Goal: Task Accomplishment & Management: Complete application form

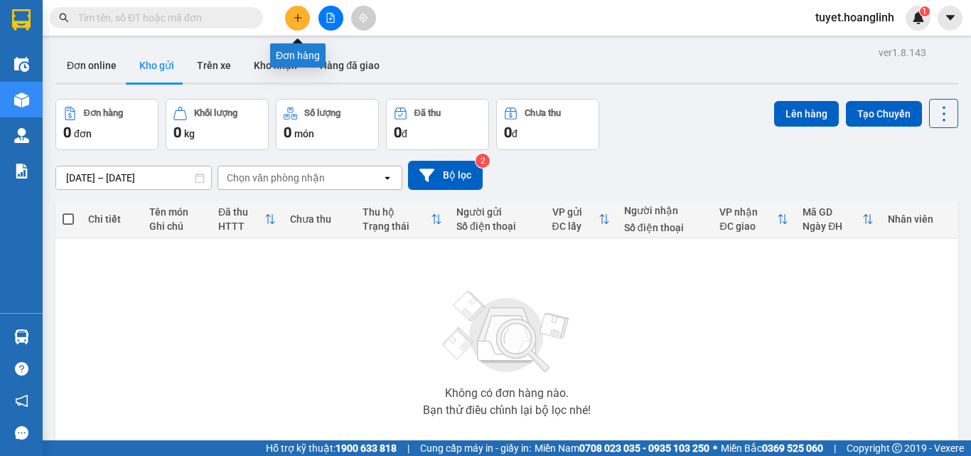
click at [299, 16] on icon "plus" at bounding box center [298, 18] width 10 height 10
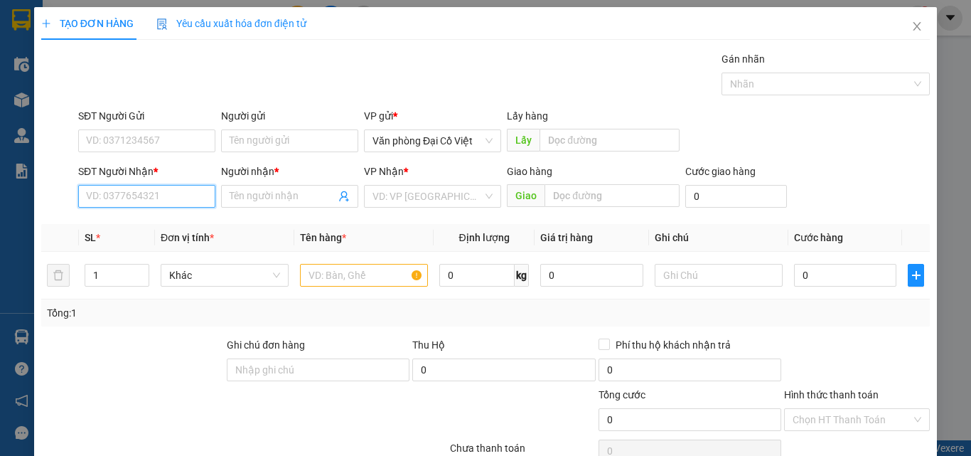
click at [136, 190] on input "SĐT Người Nhận *" at bounding box center [146, 196] width 137 height 23
type input "0985204589"
click at [174, 225] on div "0985204589 - ANH THÀNH" at bounding box center [146, 225] width 120 height 16
type input "ANH THÀNH"
type input "HƯNG TRẠCH"
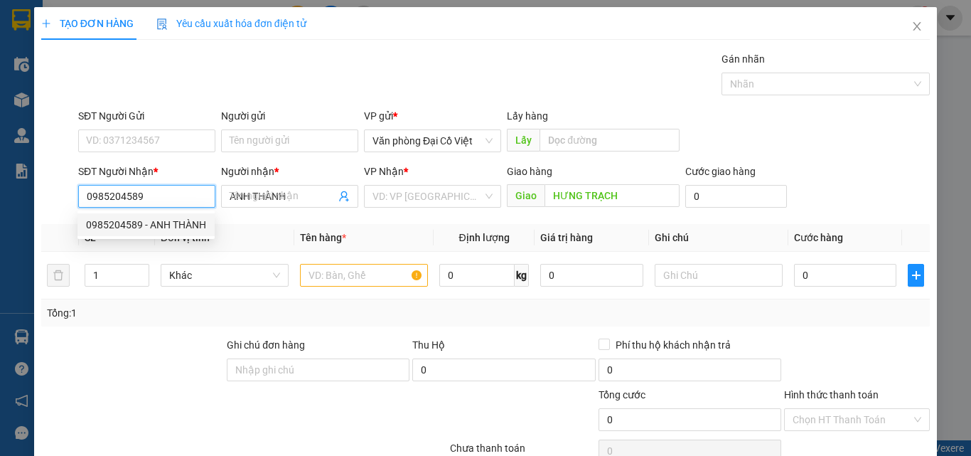
type input "100.000"
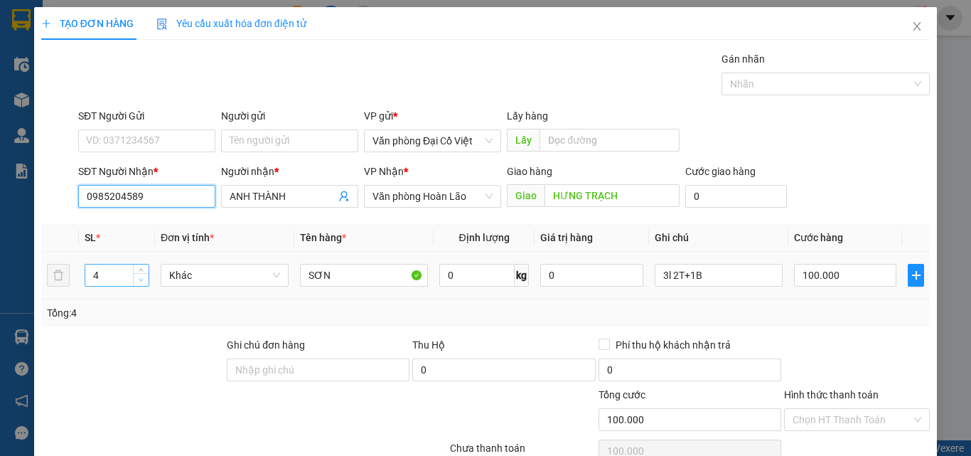
type input "0985204589"
click at [143, 279] on span "down" at bounding box center [141, 280] width 9 height 9
type input "1"
click at [143, 279] on span "down" at bounding box center [141, 280] width 9 height 9
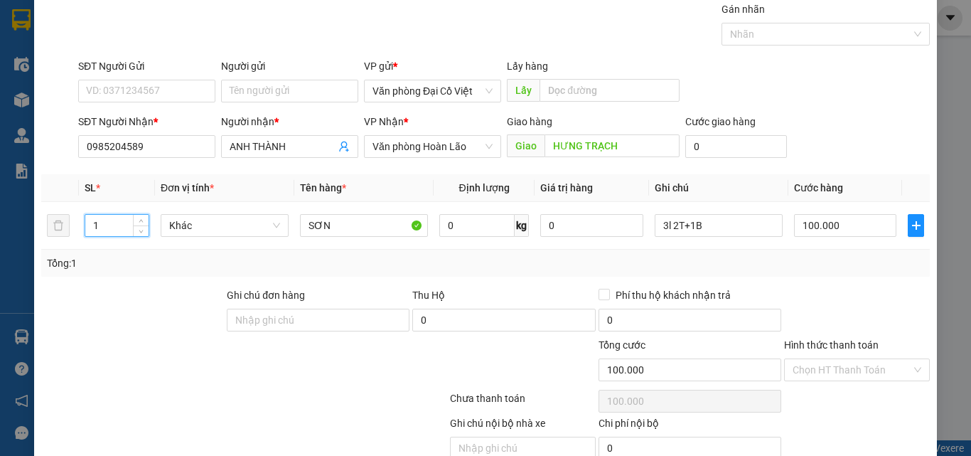
scroll to position [114, 0]
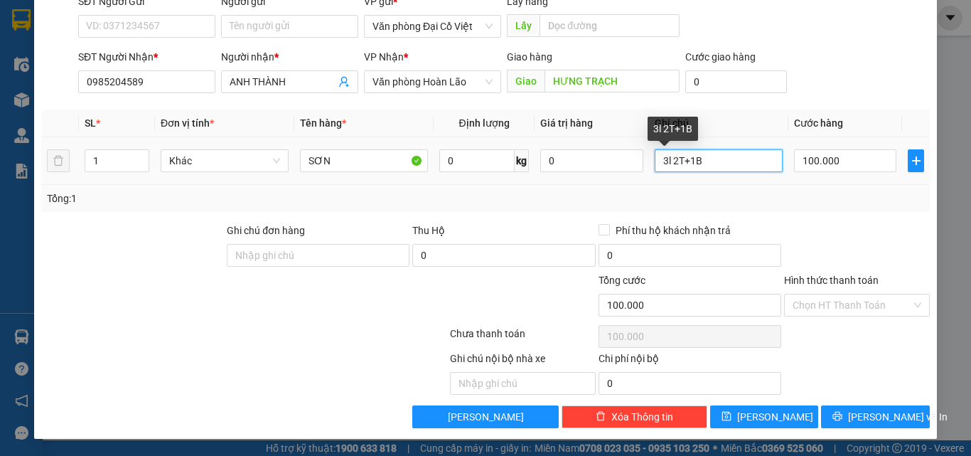
click at [744, 154] on input "3l 2T+1B" at bounding box center [719, 160] width 128 height 23
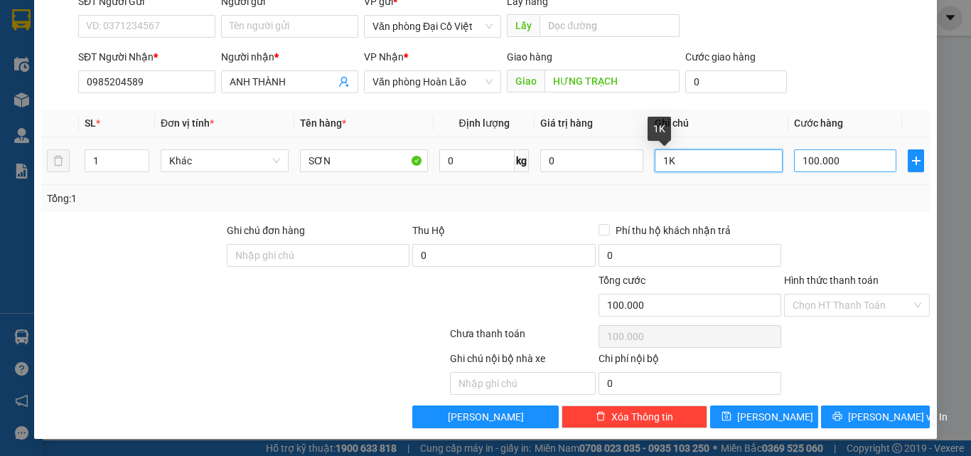
type input "1K"
click at [817, 158] on input "100.000" at bounding box center [845, 160] width 102 height 23
type input "3"
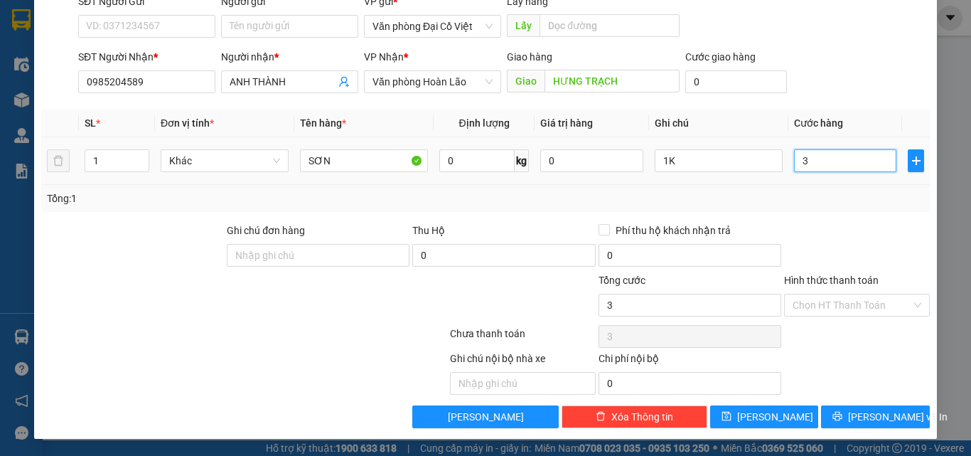
type input "30"
type input "30.000"
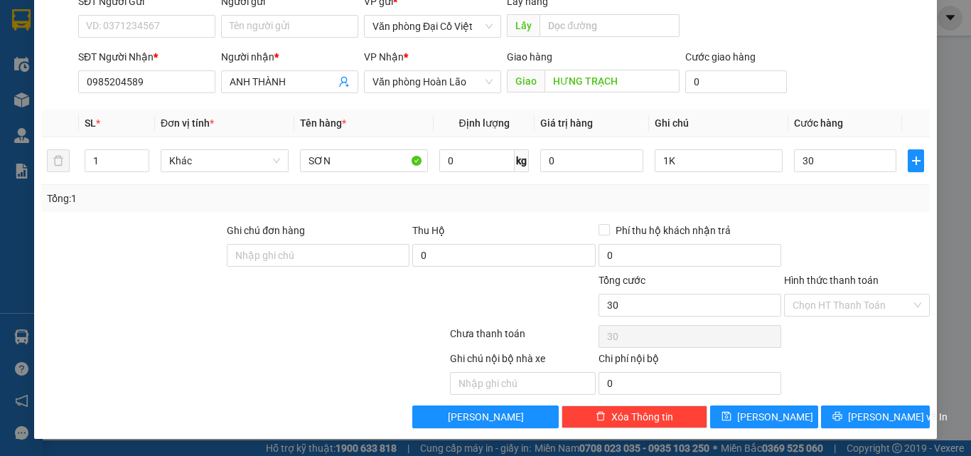
type input "30.000"
click at [847, 207] on div "Tổng: 1" at bounding box center [485, 198] width 889 height 27
click at [861, 418] on span "[PERSON_NAME] và In" at bounding box center [898, 417] width 100 height 16
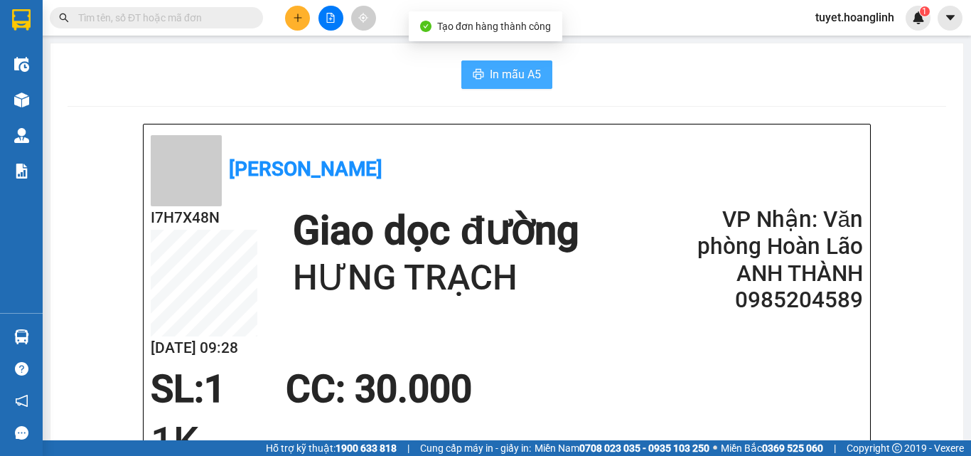
click at [490, 75] on span "In mẫu A5" at bounding box center [515, 74] width 51 height 18
click at [304, 16] on button at bounding box center [297, 18] width 25 height 25
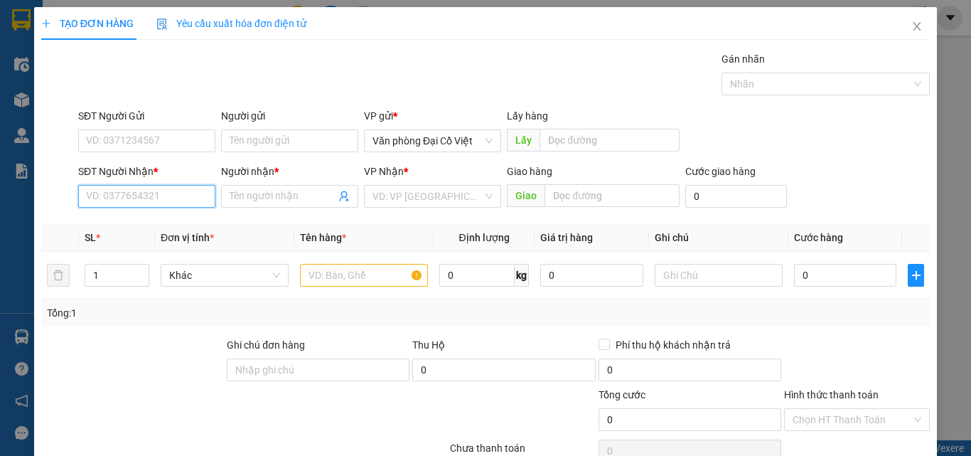
click at [171, 198] on input "SĐT Người Nhận *" at bounding box center [146, 196] width 137 height 23
click at [161, 230] on div "0837363456 - LINH" at bounding box center [145, 225] width 119 height 16
type input "0837363456"
type input "LINH"
type input "MAI HÓA"
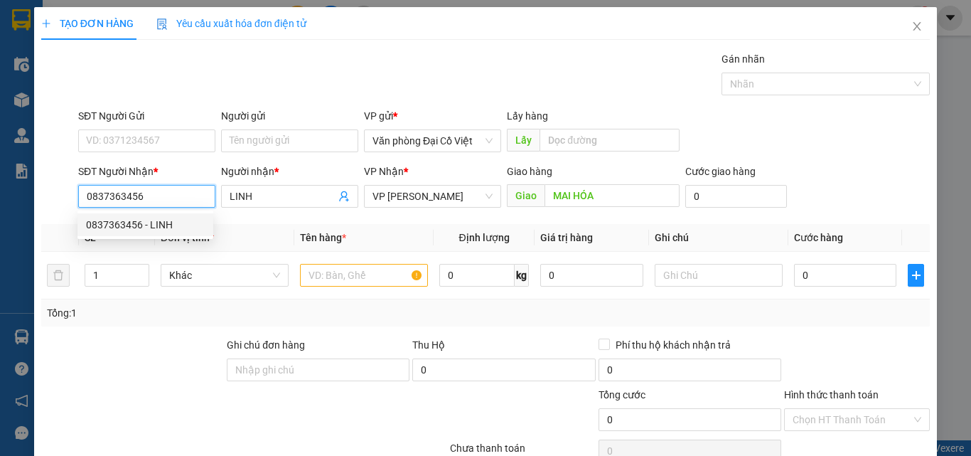
type input "180.000"
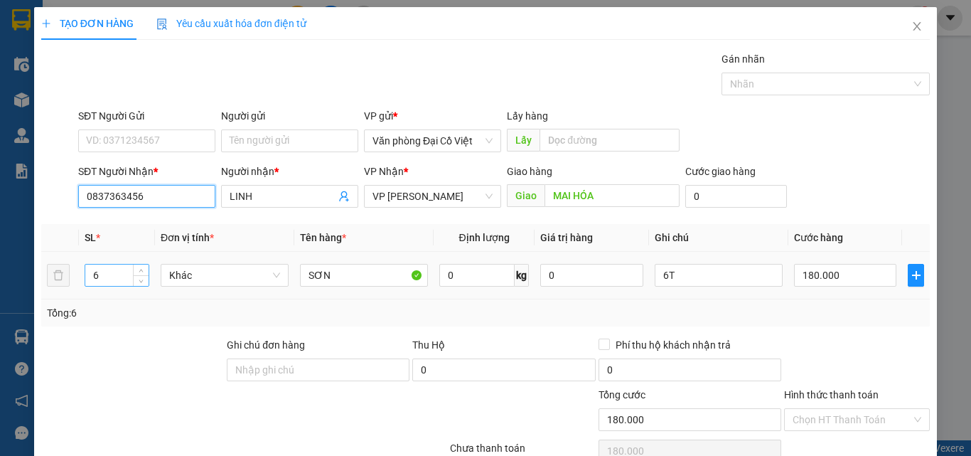
type input "0837363456"
click at [108, 276] on input "6" at bounding box center [116, 274] width 63 height 21
type input "35"
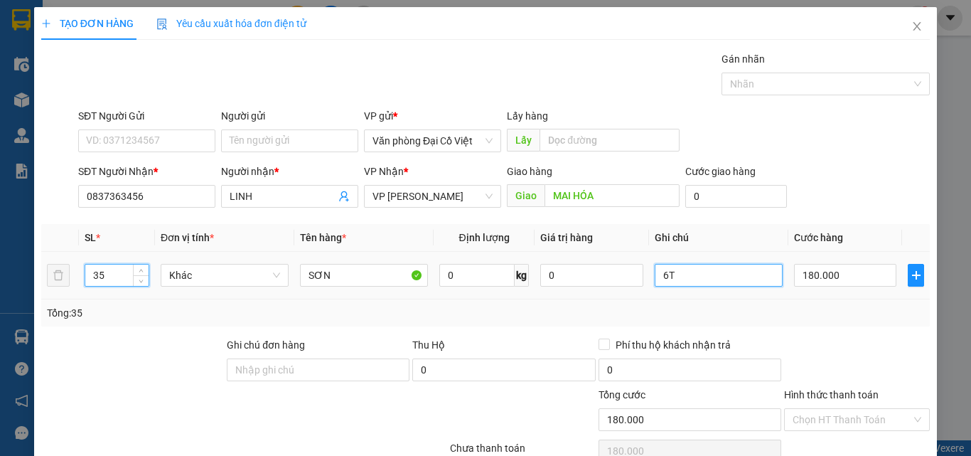
click at [697, 282] on input "6T" at bounding box center [719, 275] width 128 height 23
type input "19T+16B"
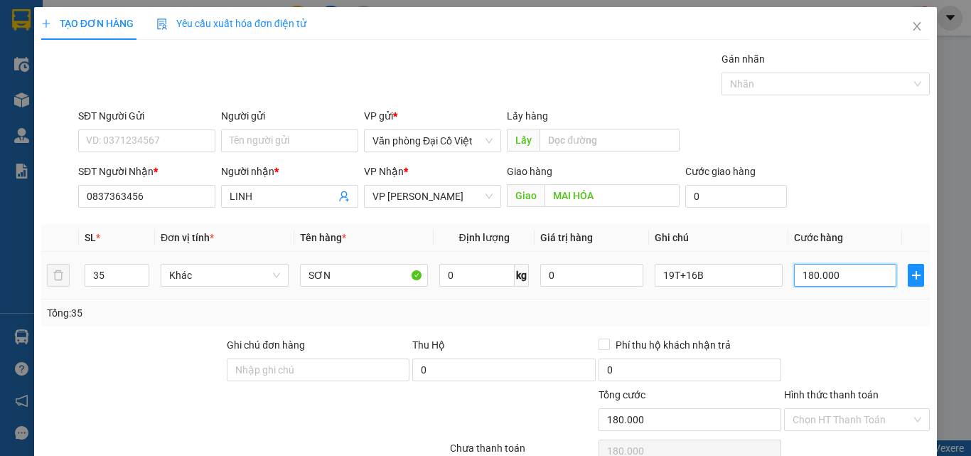
click at [825, 279] on input "180.000" at bounding box center [845, 275] width 102 height 23
type input "1"
type input "12"
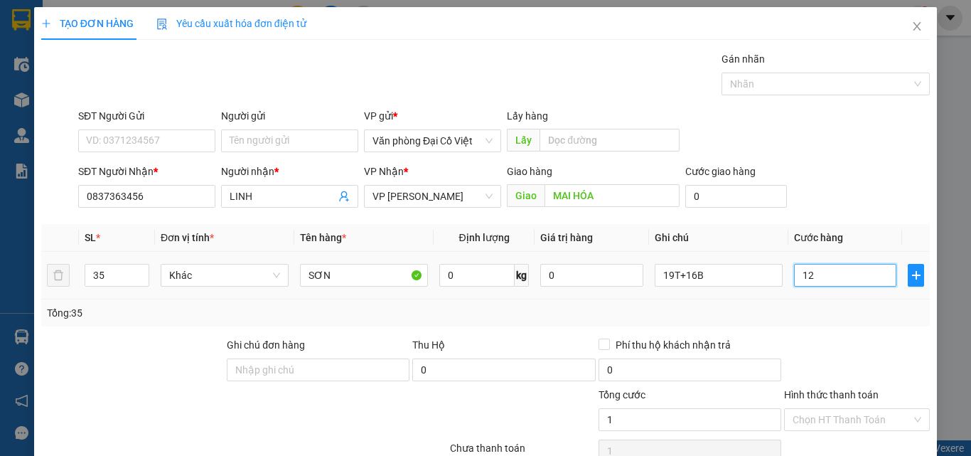
type input "12"
type input "121"
type input "1.210"
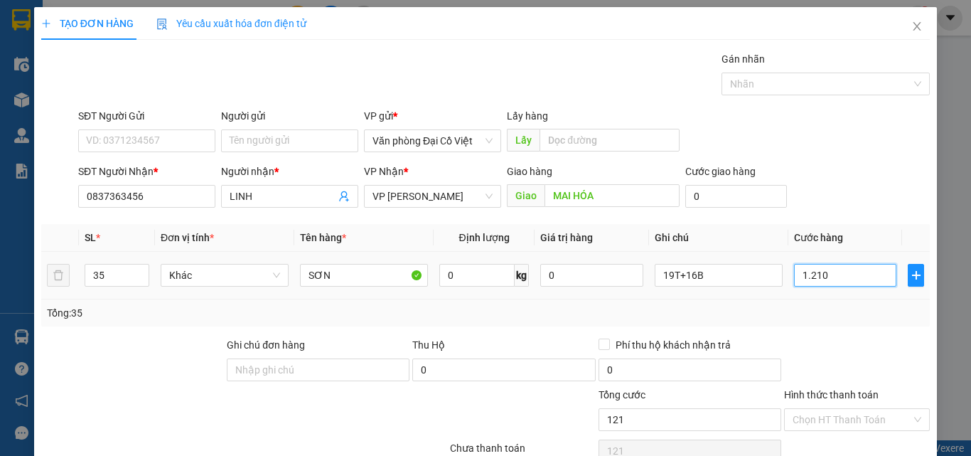
type input "1.210"
type input "1.210.000"
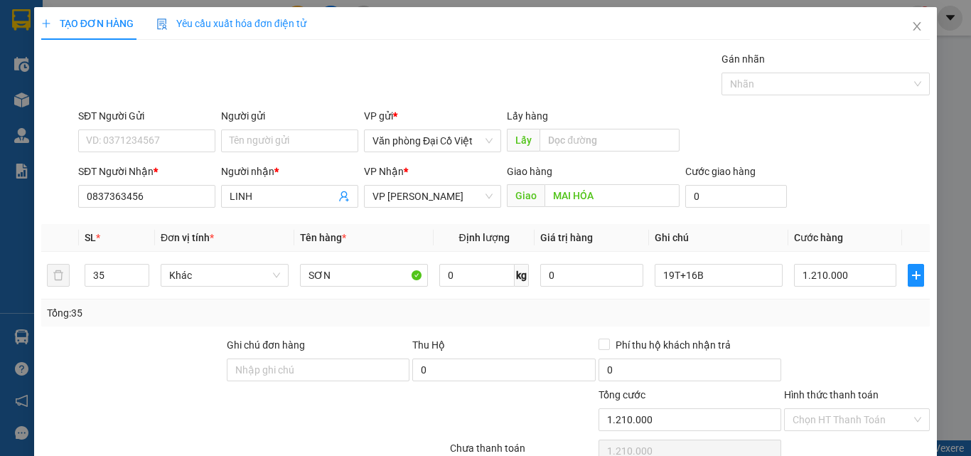
click at [845, 316] on div "Tổng: 35" at bounding box center [485, 313] width 877 height 16
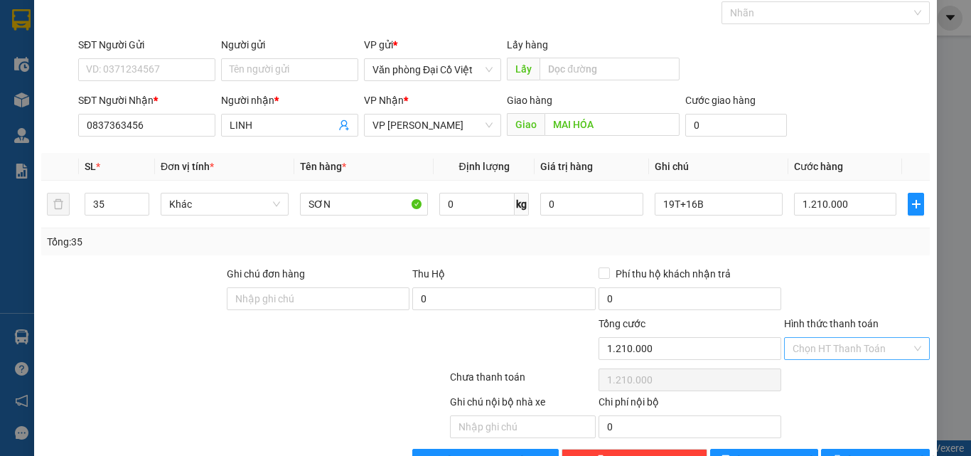
scroll to position [114, 0]
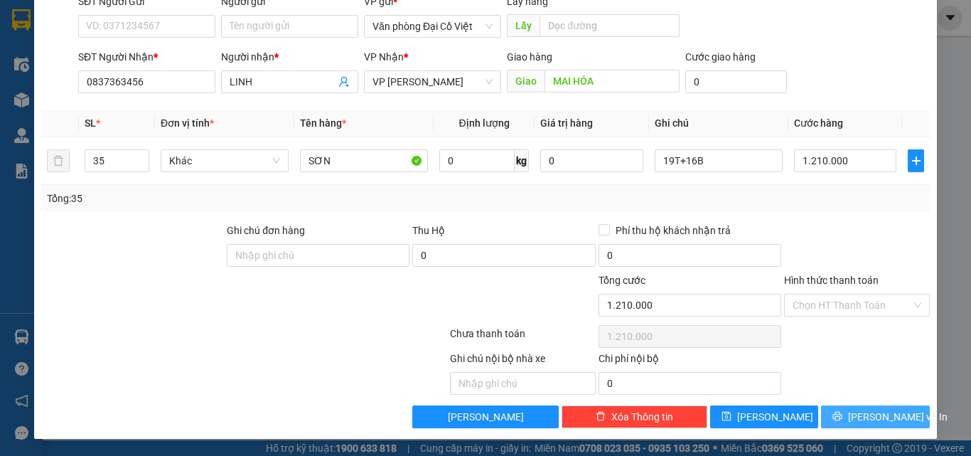
click at [862, 415] on span "[PERSON_NAME] và In" at bounding box center [898, 417] width 100 height 16
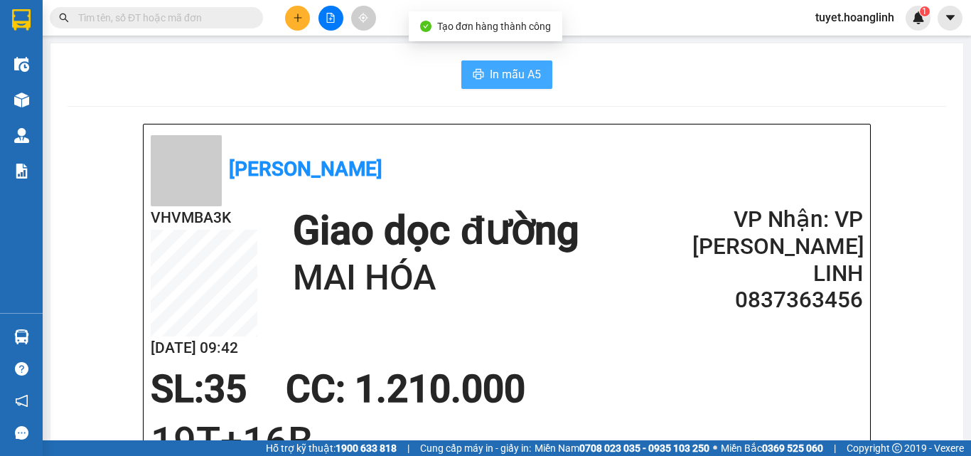
click at [505, 80] on span "In mẫu A5" at bounding box center [515, 74] width 51 height 18
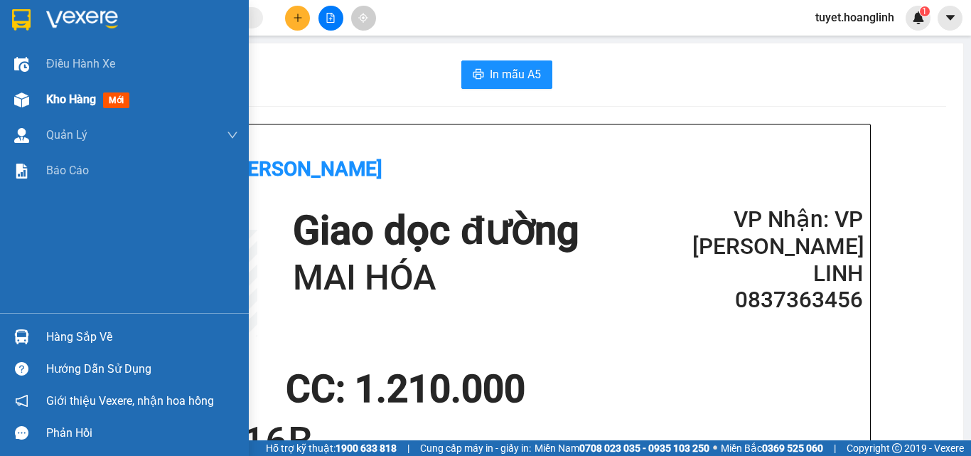
click at [37, 99] on div "Kho hàng mới" at bounding box center [124, 100] width 249 height 36
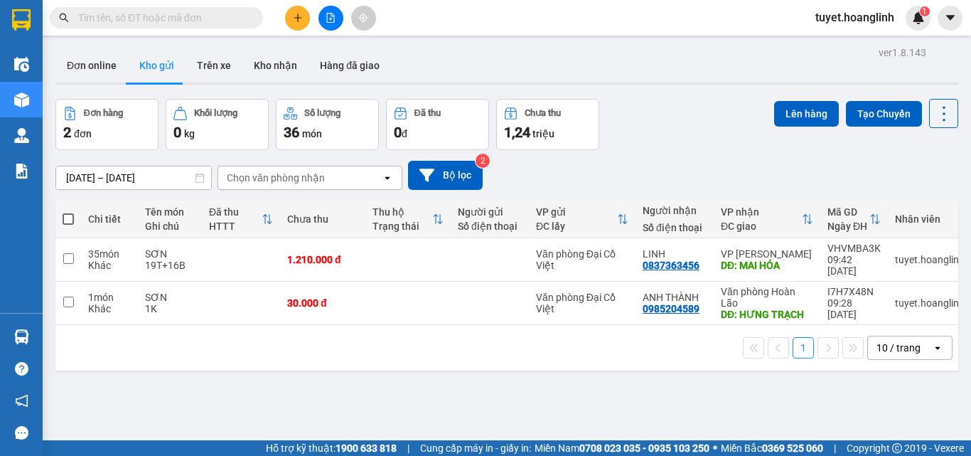
click at [293, 18] on icon "plus" at bounding box center [298, 18] width 10 height 10
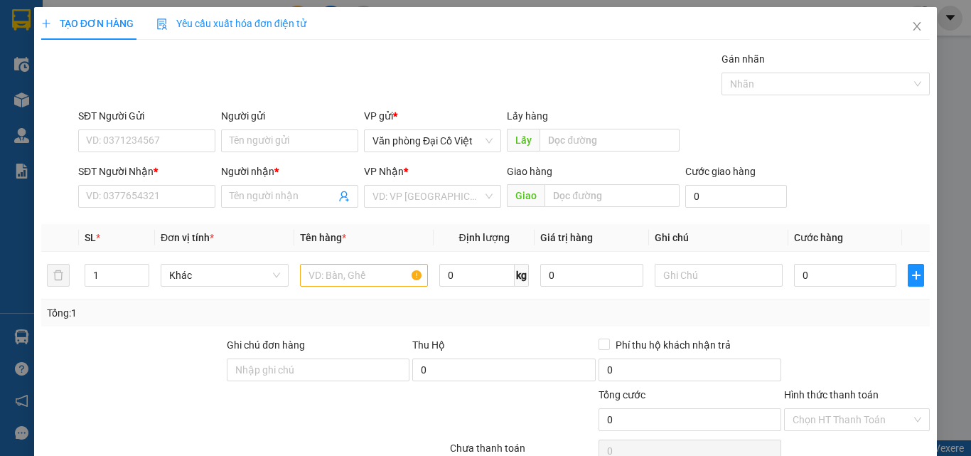
click at [176, 184] on div "SĐT Người Nhận *" at bounding box center [146, 174] width 137 height 21
click at [181, 188] on input "SĐT Người Nhận *" at bounding box center [146, 196] width 137 height 23
click at [182, 197] on input "SĐT Người Nhận *" at bounding box center [146, 196] width 137 height 23
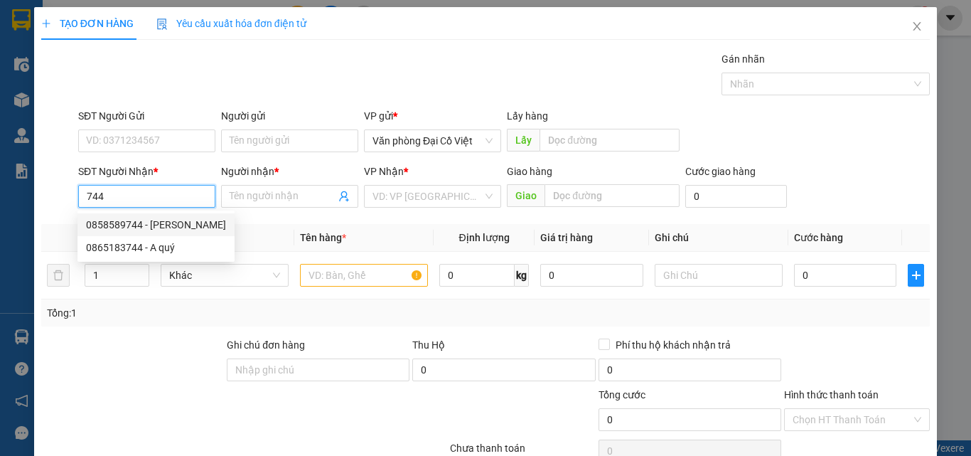
click at [161, 227] on div "0858589744 - CHI TUYÊN" at bounding box center [156, 225] width 140 height 16
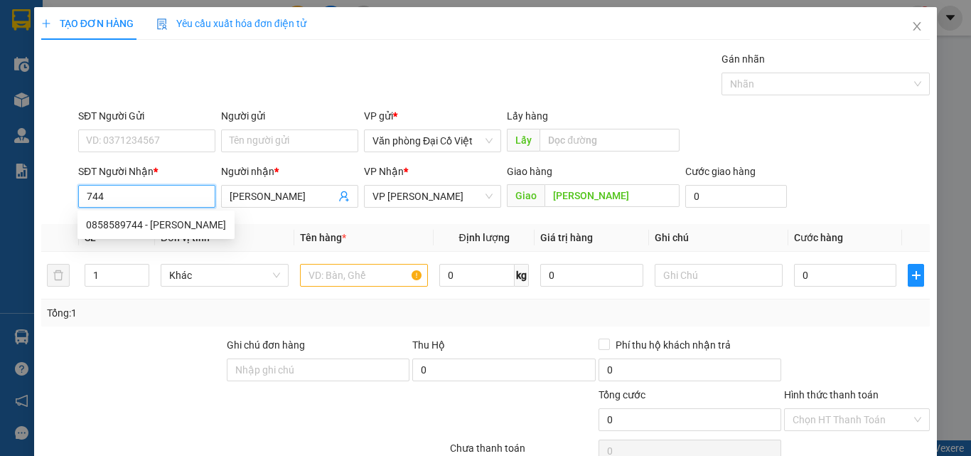
type input "0858589744"
type input "CHI TUYÊN"
type input "QUẢNG THANH"
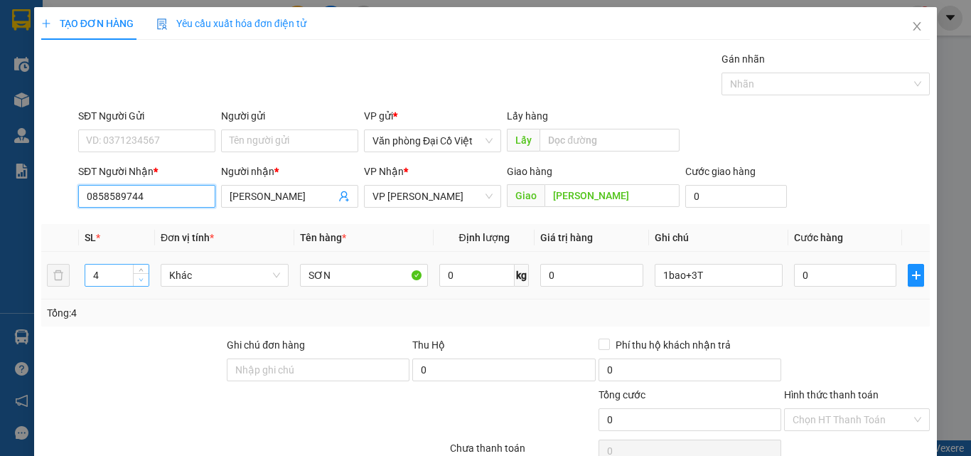
type input "0858589744"
click at [134, 279] on span "Decrease Value" at bounding box center [141, 279] width 16 height 13
type input "1"
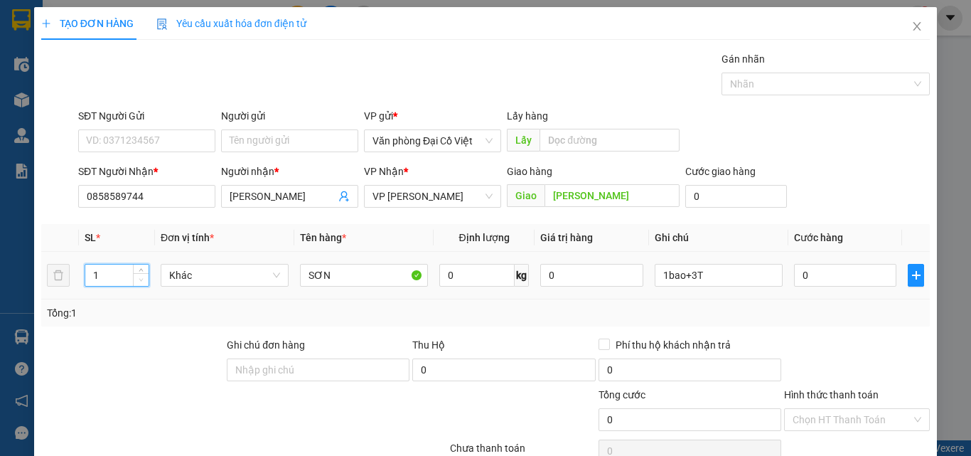
click at [134, 279] on span "Decrease Value" at bounding box center [141, 279] width 16 height 13
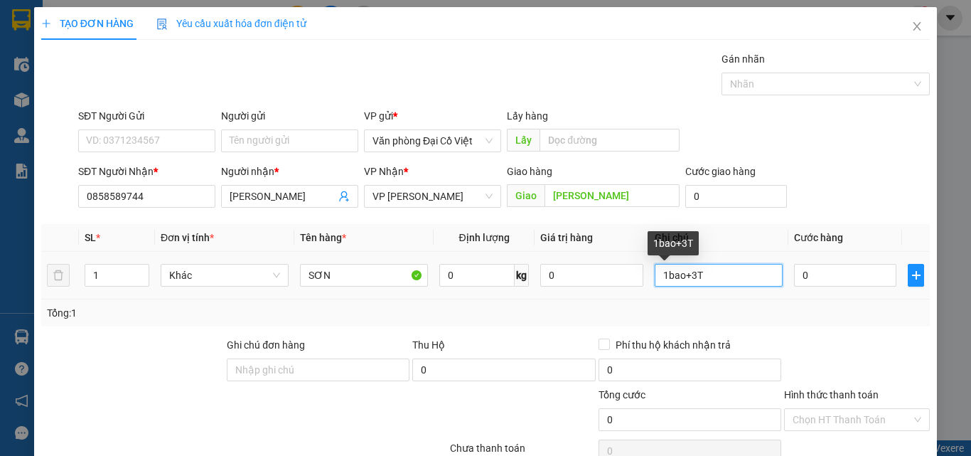
drag, startPoint x: 719, startPoint y: 274, endPoint x: 503, endPoint y: 293, distance: 217.6
click at [503, 293] on tr "1 Khác SƠN 0 kg 0 1bao+3T 0" at bounding box center [485, 276] width 889 height 48
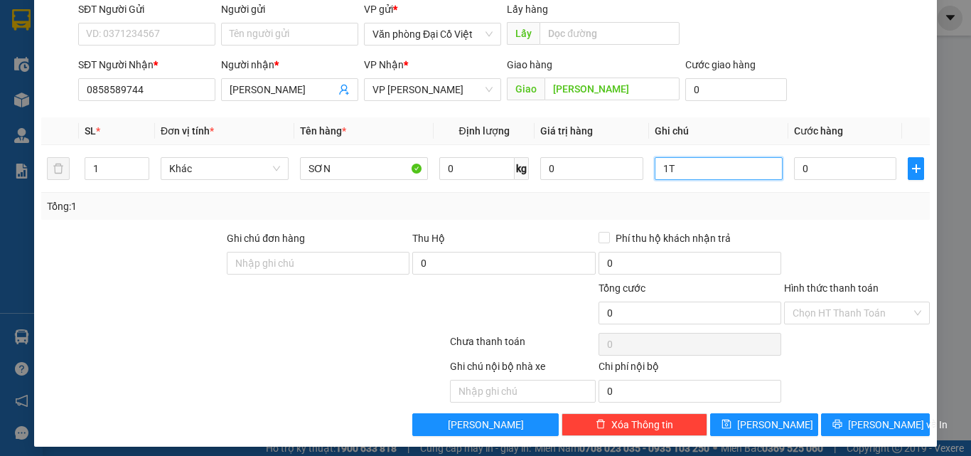
scroll to position [114, 0]
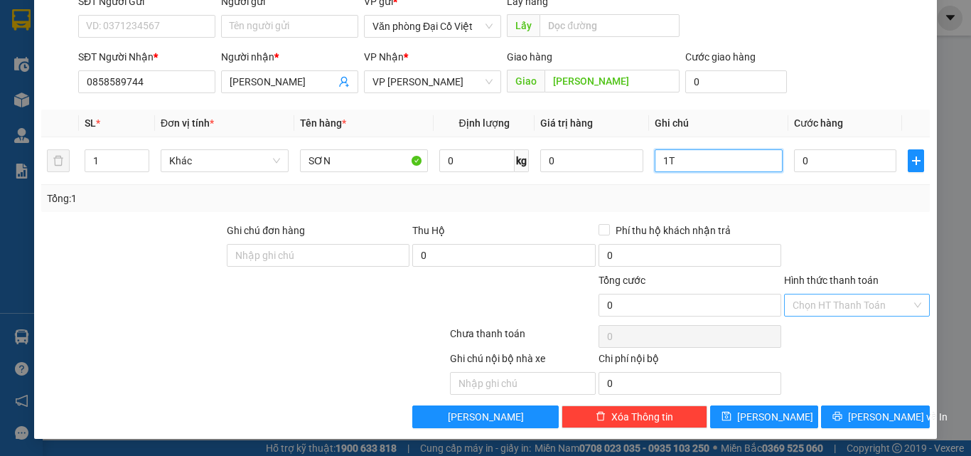
type input "1T"
click at [820, 311] on input "Hình thức thanh toán" at bounding box center [852, 304] width 119 height 21
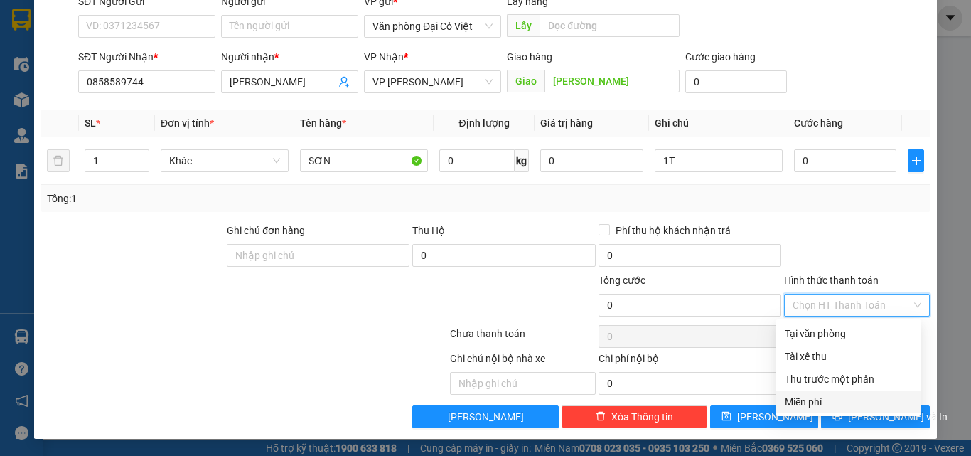
click at [802, 394] on div "Miễn phí" at bounding box center [848, 402] width 127 height 16
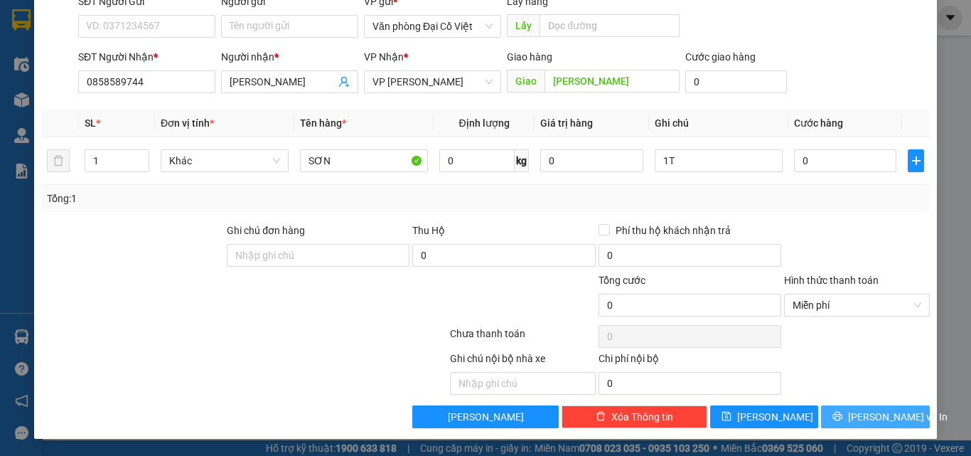
click at [830, 408] on button "[PERSON_NAME] và In" at bounding box center [875, 416] width 109 height 23
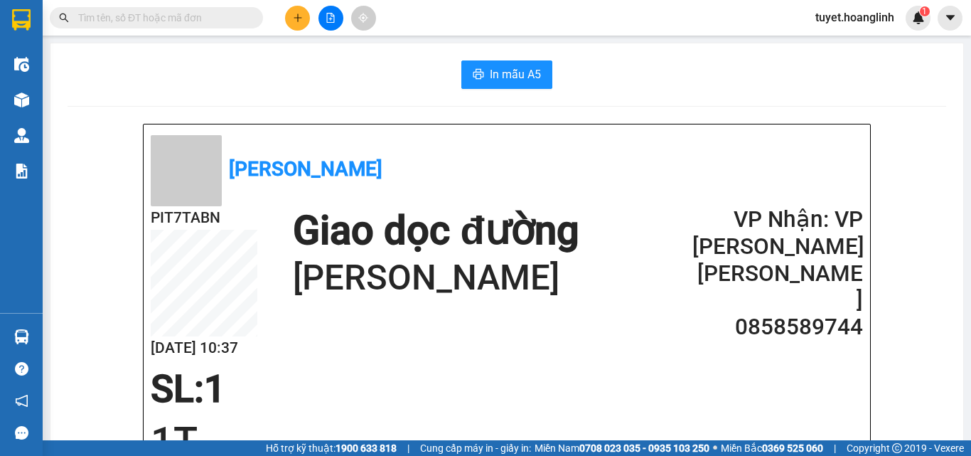
click at [300, 23] on button at bounding box center [297, 18] width 25 height 25
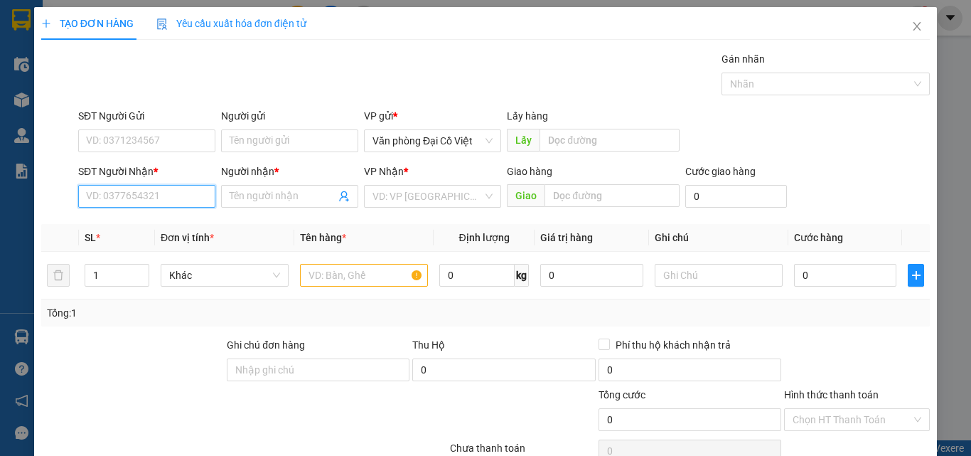
click at [146, 192] on input "SĐT Người Nhận *" at bounding box center [146, 196] width 137 height 23
click at [146, 195] on input "0964067364" at bounding box center [146, 196] width 137 height 23
type input "364"
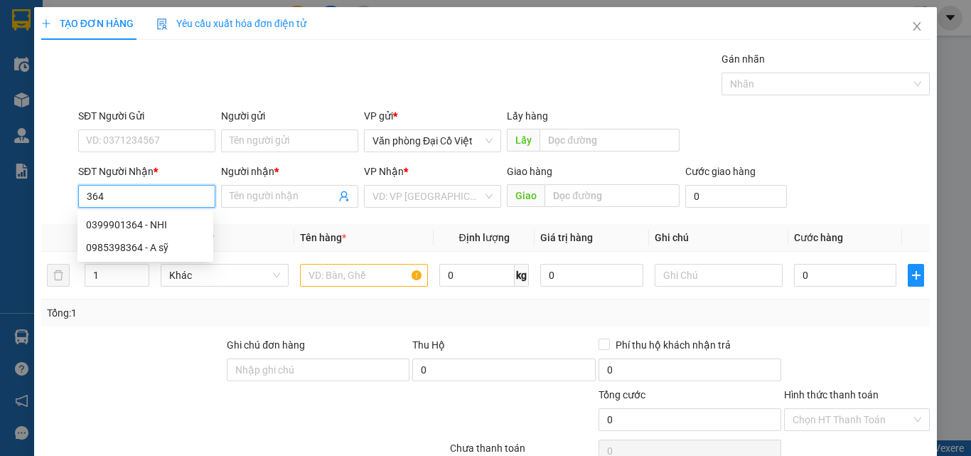
click at [114, 190] on input "364" at bounding box center [146, 196] width 137 height 23
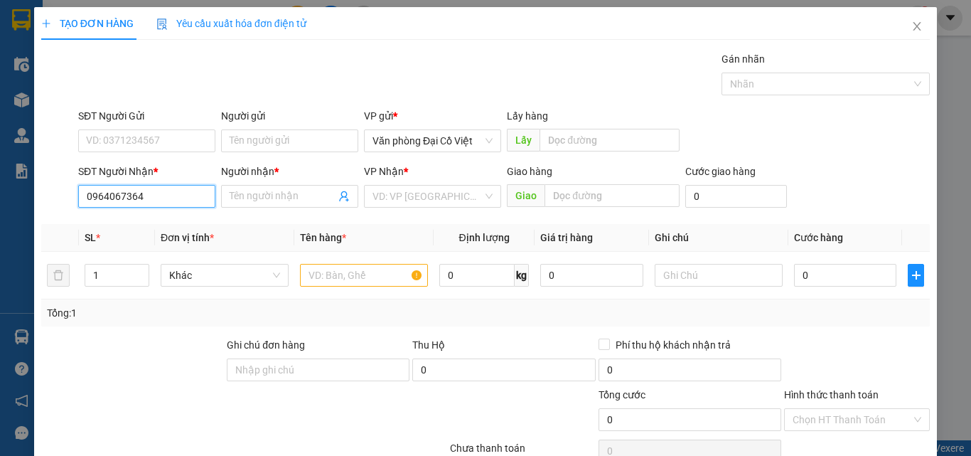
click at [192, 198] on input "0964067364" at bounding box center [146, 196] width 137 height 23
type input "0964067364"
click at [235, 220] on div "Transit Pickup Surcharge Ids Transit Deliver Surcharge Ids Transit Deliver Surc…" at bounding box center [485, 296] width 889 height 491
click at [272, 196] on input "Người nhận *" at bounding box center [283, 196] width 106 height 16
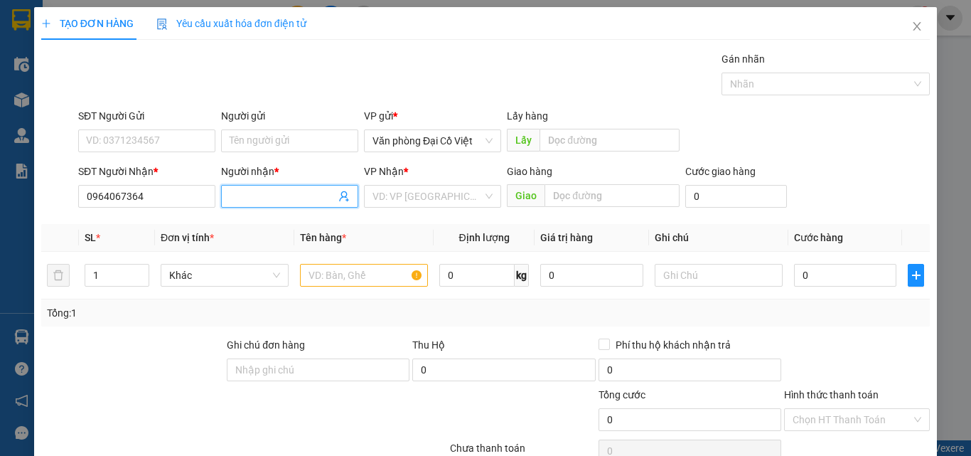
click at [252, 212] on div "Transit Pickup Surcharge Ids Transit Deliver Surcharge Ids Transit Deliver Surc…" at bounding box center [485, 296] width 889 height 491
click at [255, 193] on input "Người nhận *" at bounding box center [283, 196] width 106 height 16
type input "NAM"
click at [405, 200] on input "search" at bounding box center [428, 196] width 110 height 21
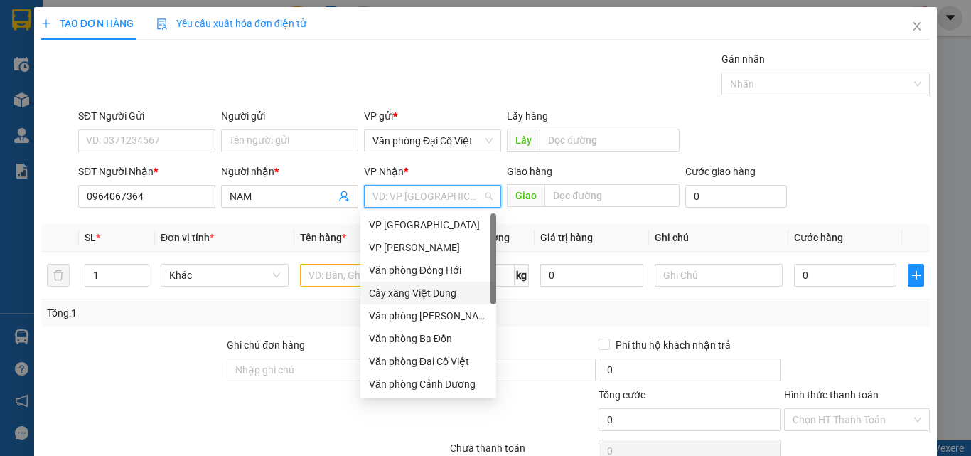
click at [461, 287] on div "Cây xăng Việt Dung" at bounding box center [428, 293] width 119 height 16
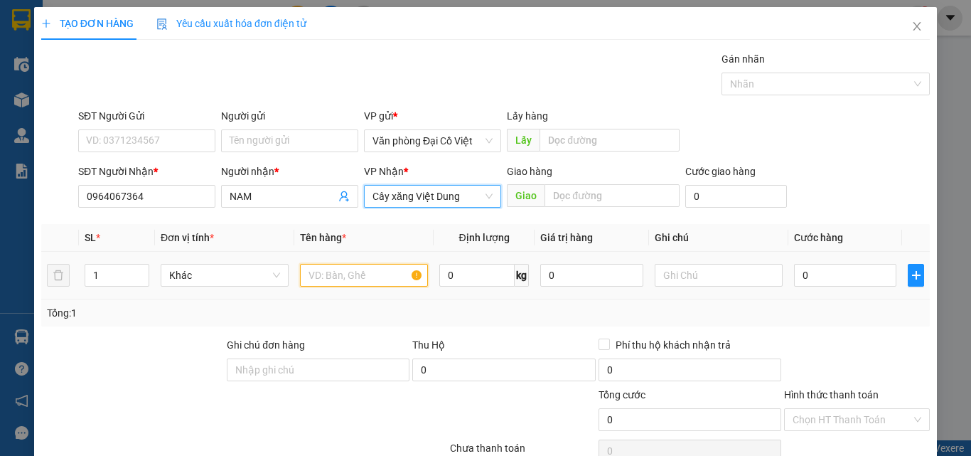
click at [346, 274] on input "text" at bounding box center [364, 275] width 128 height 23
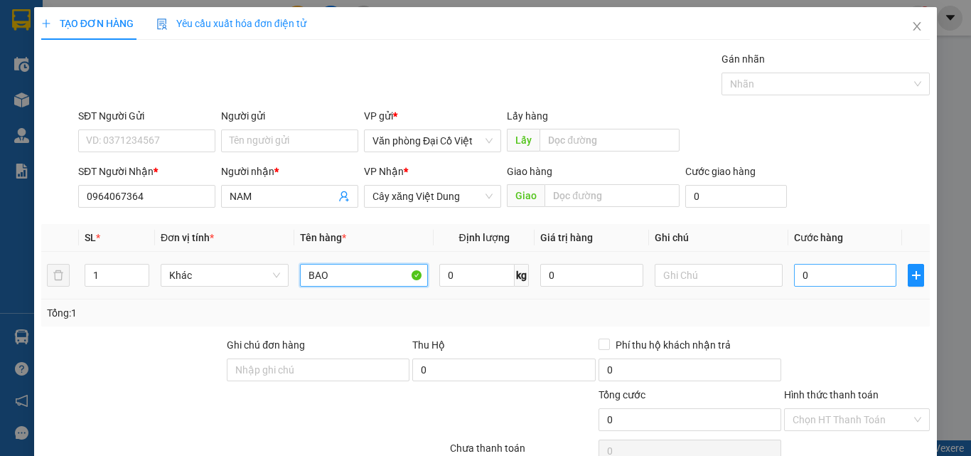
type input "BAO"
click at [845, 283] on input "0" at bounding box center [845, 275] width 102 height 23
type input "5"
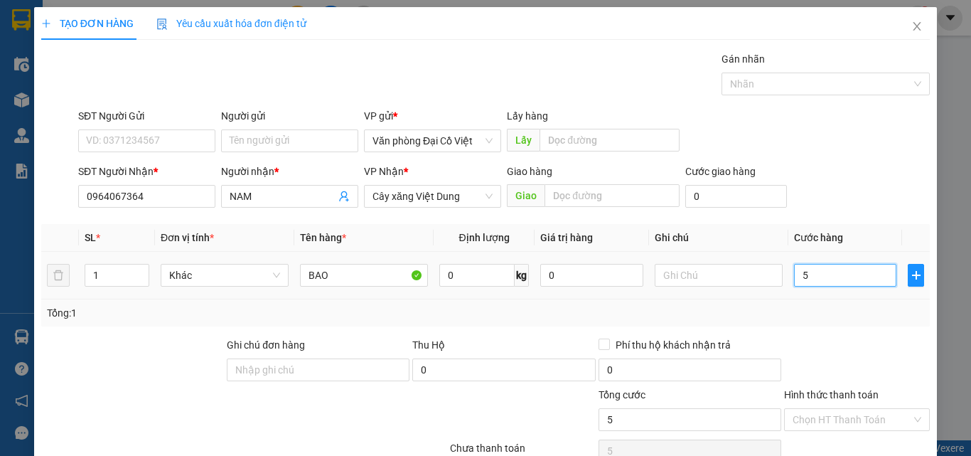
type input "50"
type input "50.000"
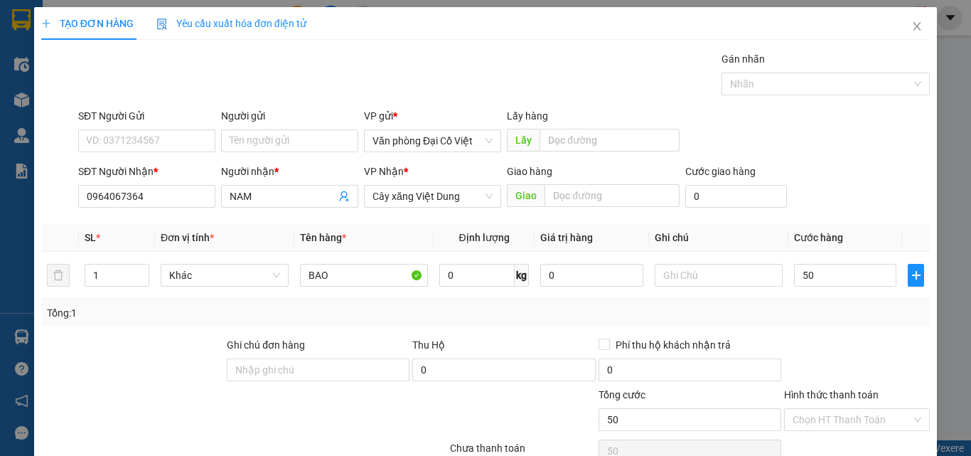
type input "50.000"
click at [835, 319] on div "Tổng: 1" at bounding box center [485, 313] width 877 height 16
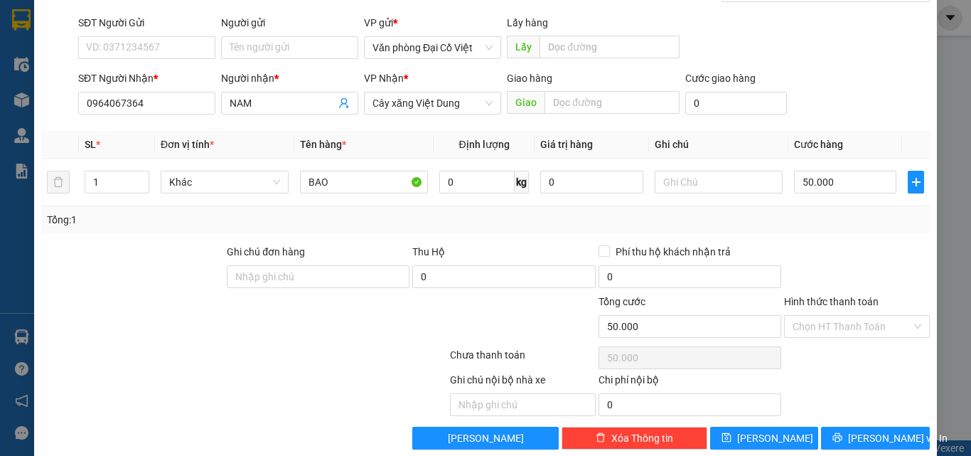
scroll to position [114, 0]
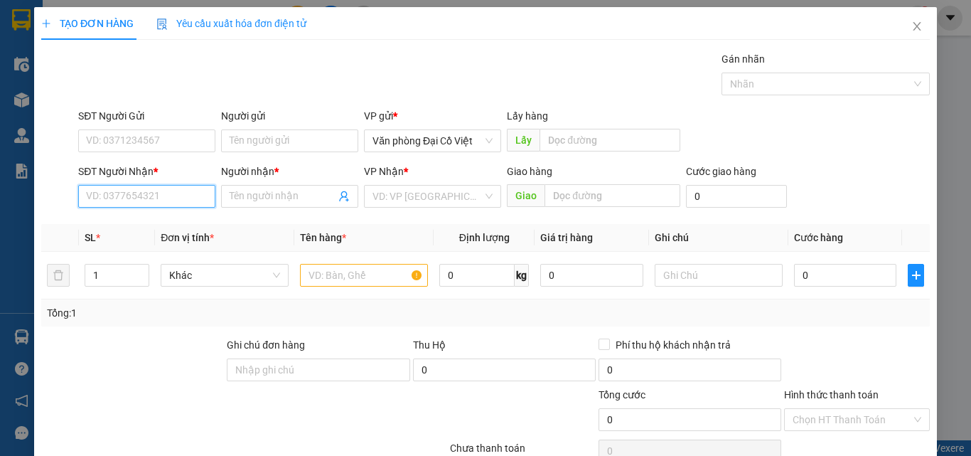
click at [154, 191] on input "SĐT Người Nhận *" at bounding box center [146, 196] width 137 height 23
click at [172, 235] on div "0914699544 - A VĂN" at bounding box center [145, 224] width 136 height 23
type input "0914699544"
type input "A VĂN"
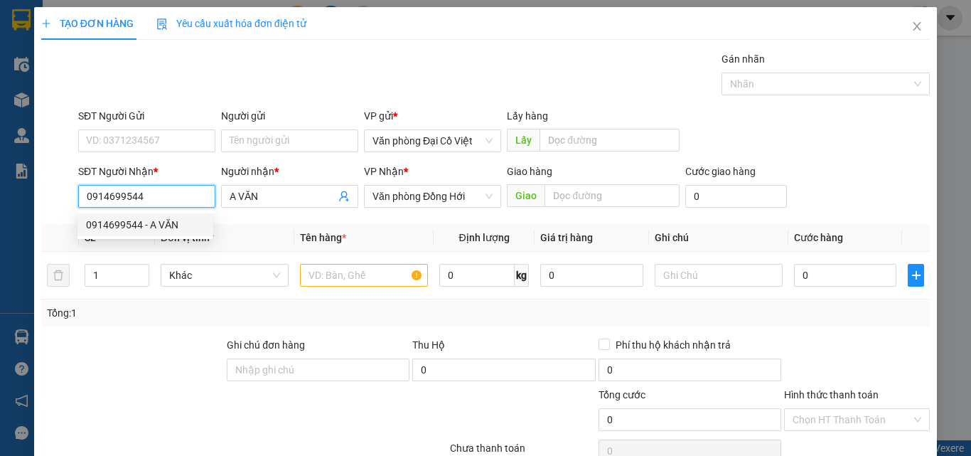
type input "70.000"
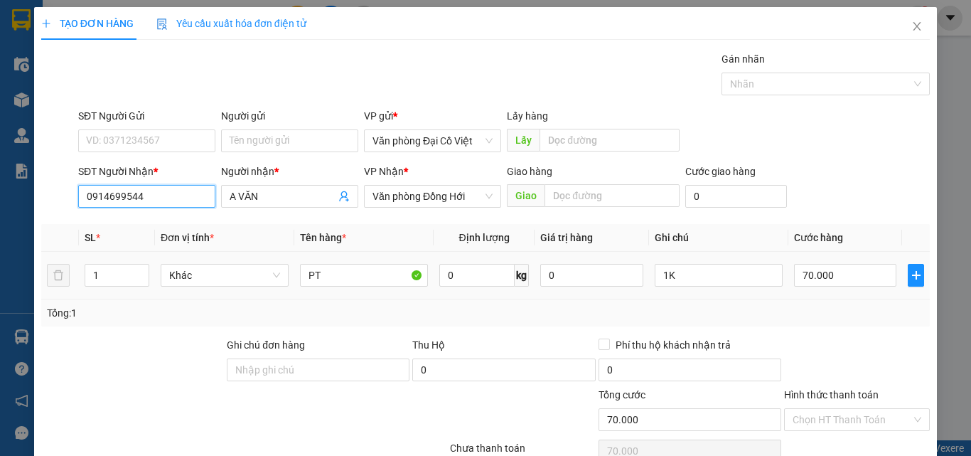
scroll to position [114, 0]
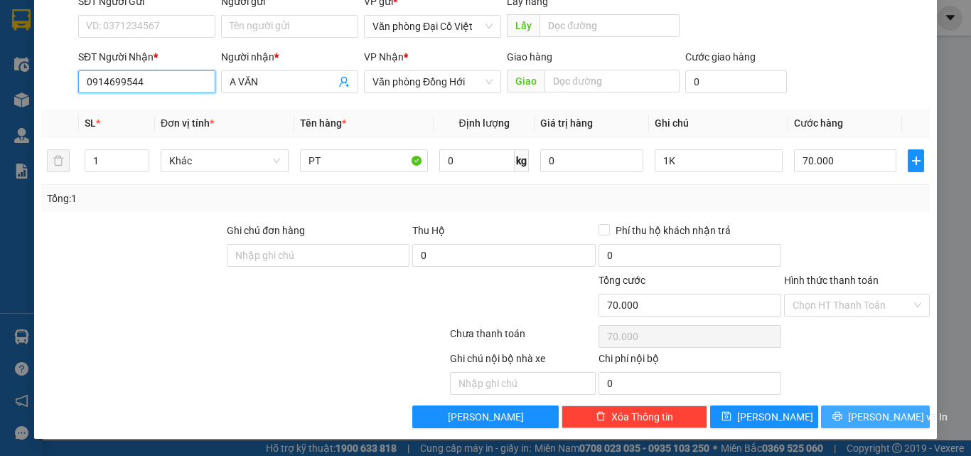
type input "0914699544"
click at [860, 415] on span "[PERSON_NAME] và In" at bounding box center [898, 417] width 100 height 16
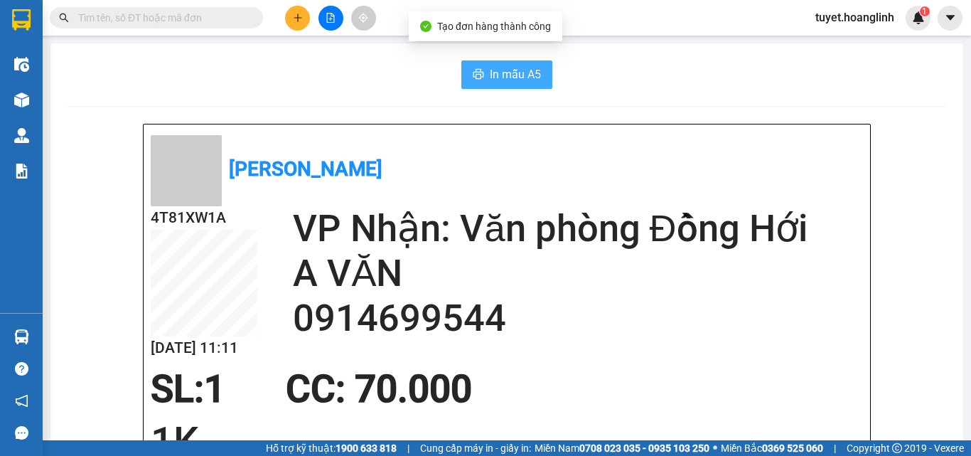
click at [466, 75] on button "In mẫu A5" at bounding box center [506, 74] width 91 height 28
